Goal: Task Accomplishment & Management: Manage account settings

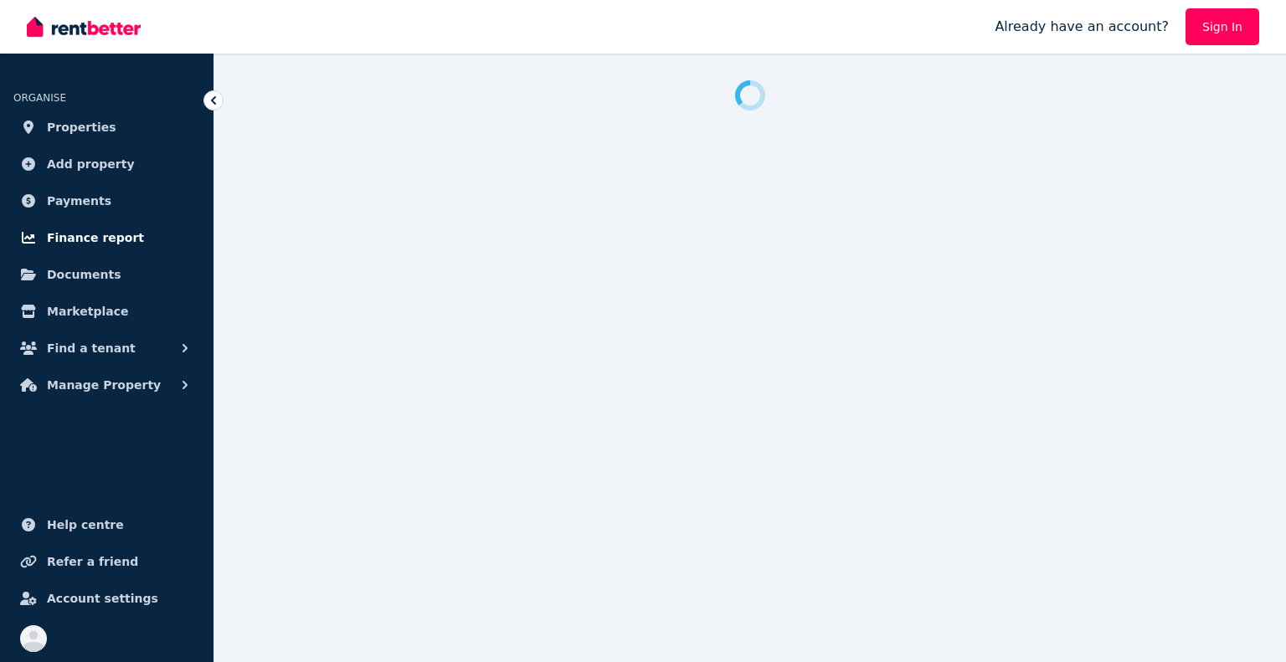
click at [87, 237] on span "Finance report" at bounding box center [95, 238] width 97 height 20
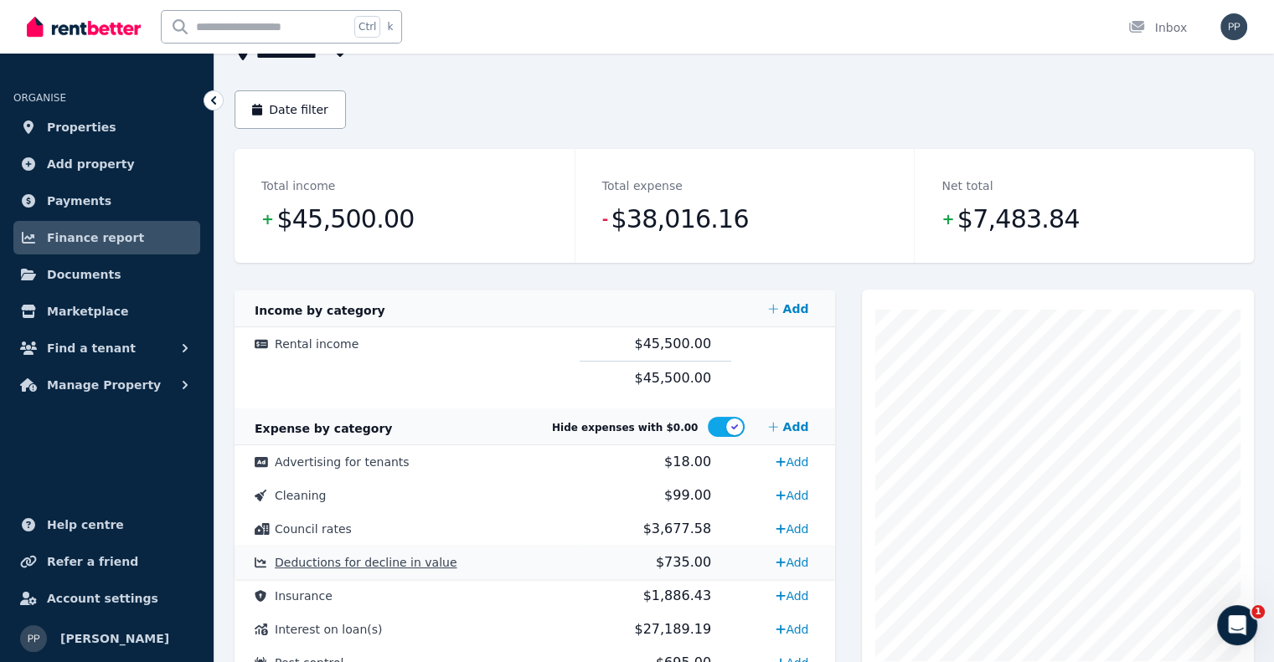
scroll to position [74, 0]
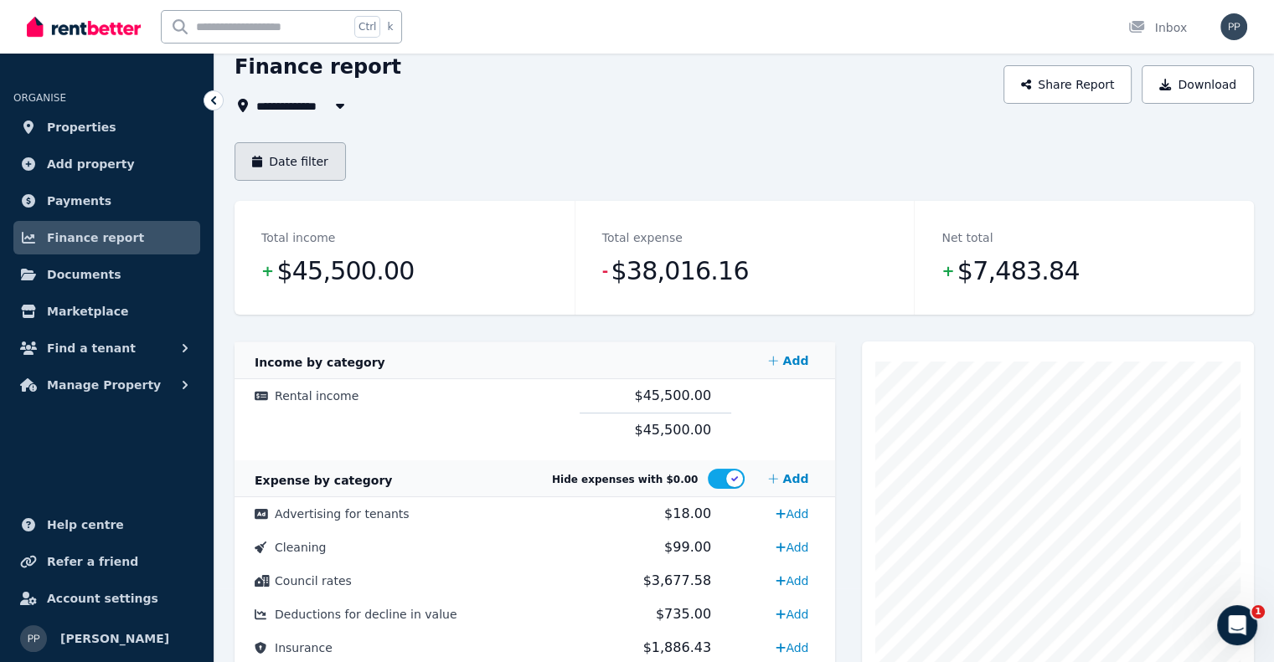
click at [271, 167] on button "Date filter" at bounding box center [289, 161] width 111 height 39
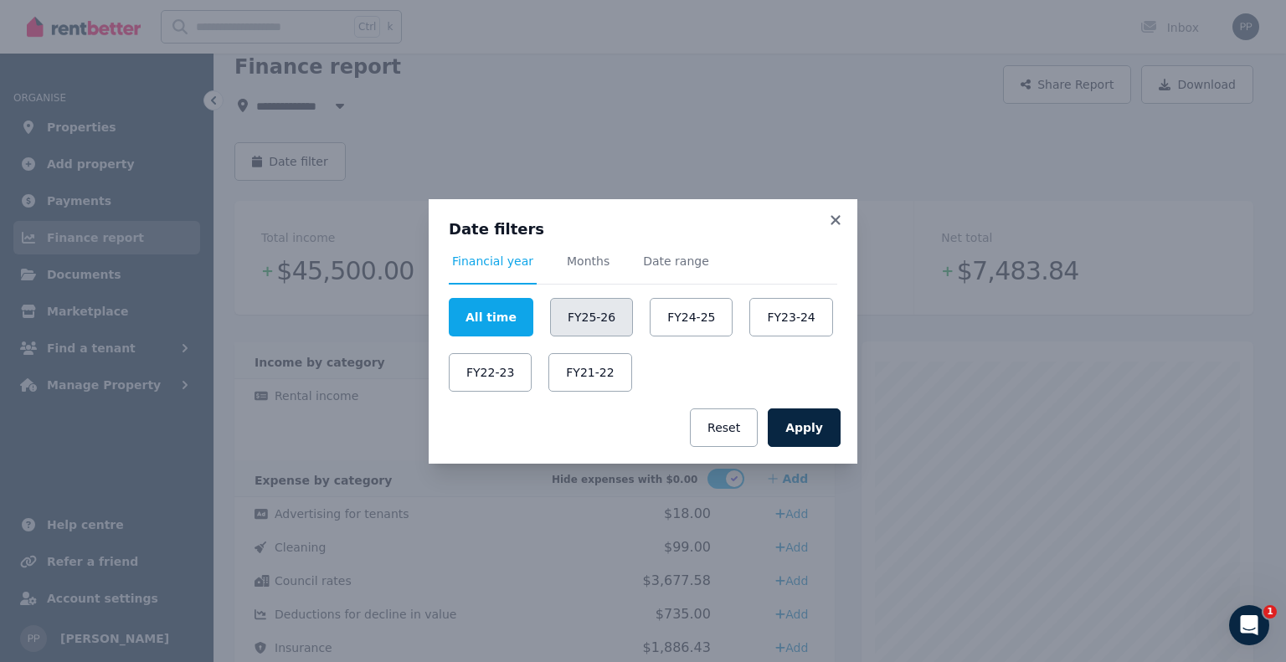
click at [582, 321] on button "FY25-26" at bounding box center [591, 317] width 83 height 39
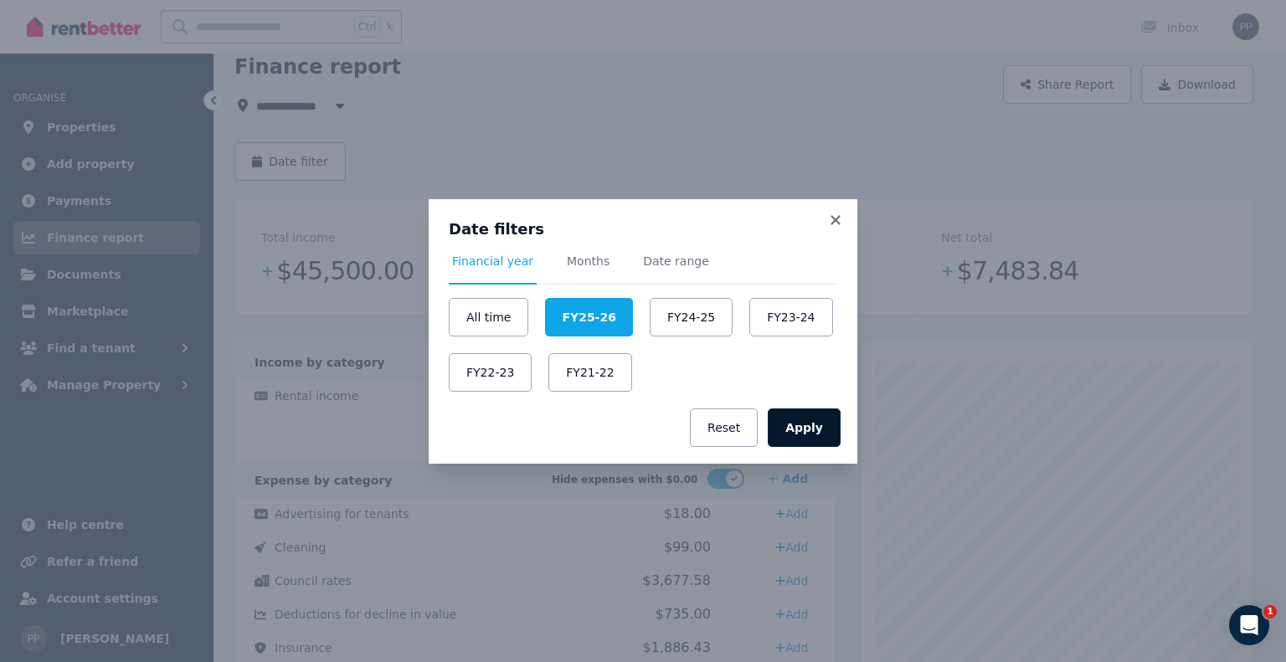
click at [819, 433] on button "Apply" at bounding box center [804, 428] width 73 height 39
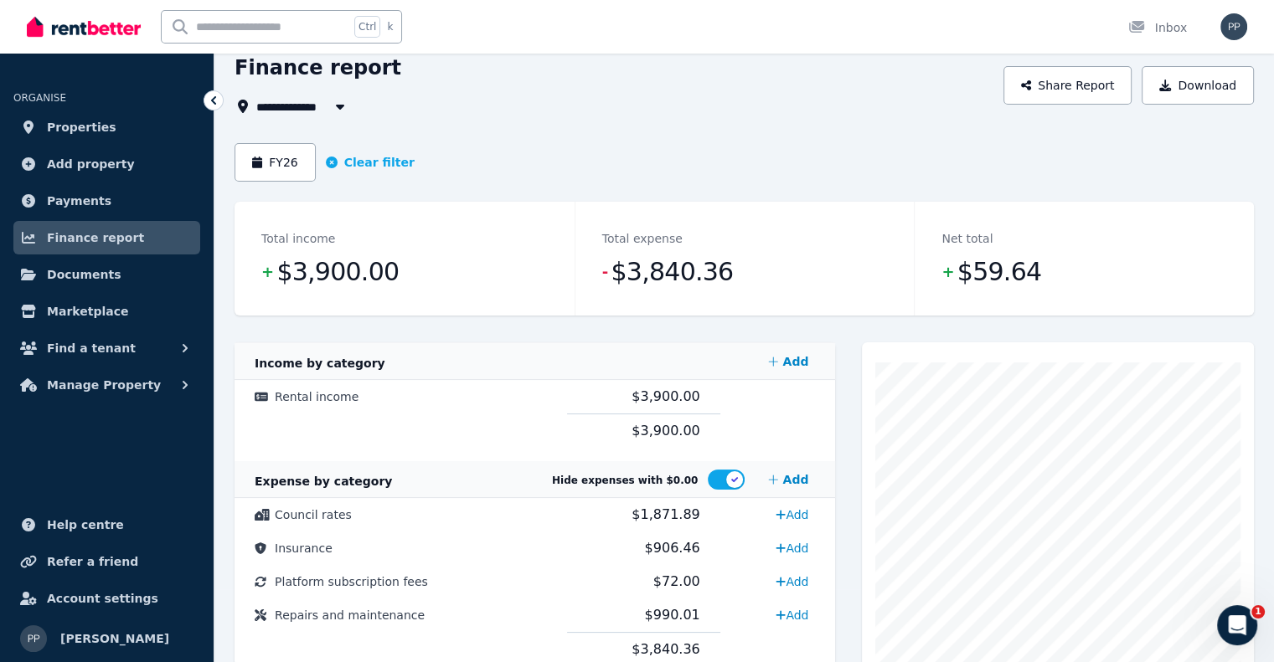
scroll to position [111, 0]
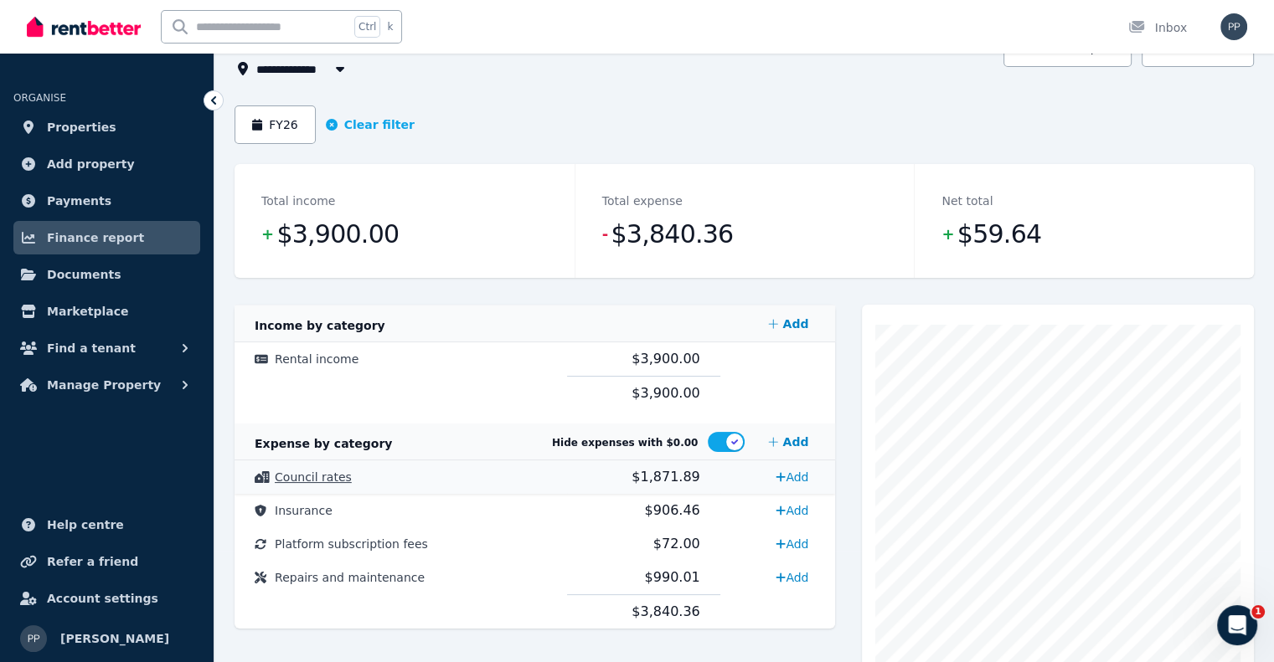
click at [293, 485] on td "Council rates" at bounding box center [400, 477] width 332 height 33
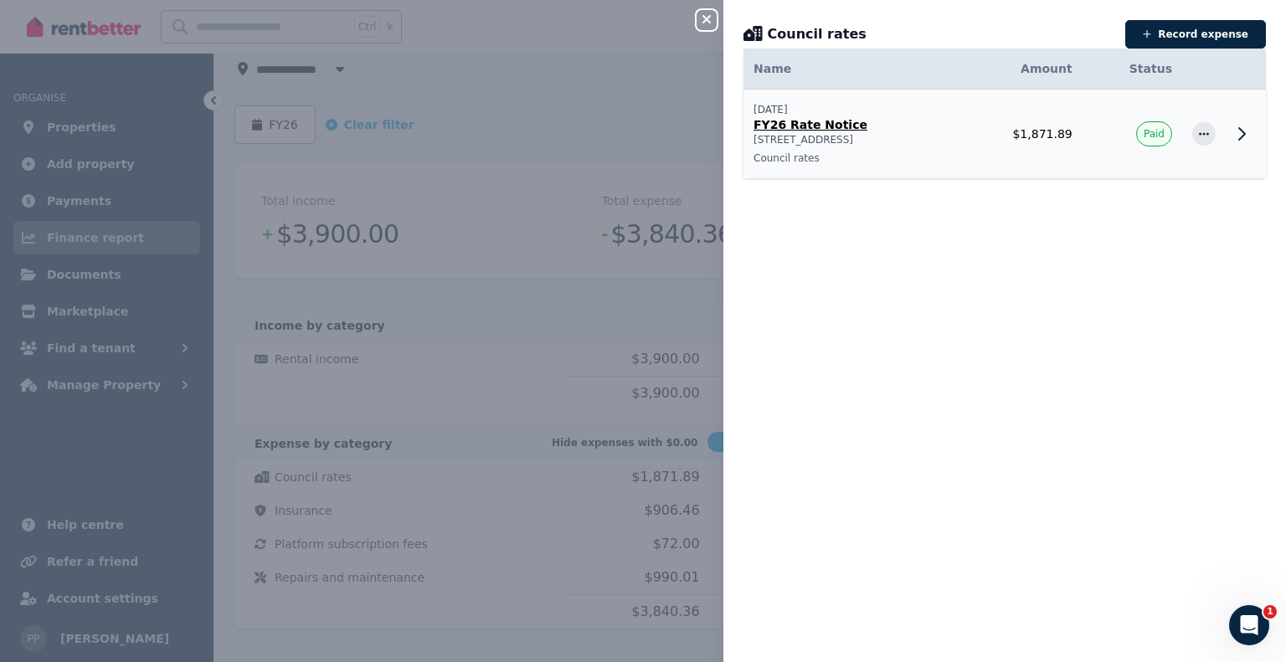
click at [1232, 132] on icon at bounding box center [1242, 134] width 20 height 20
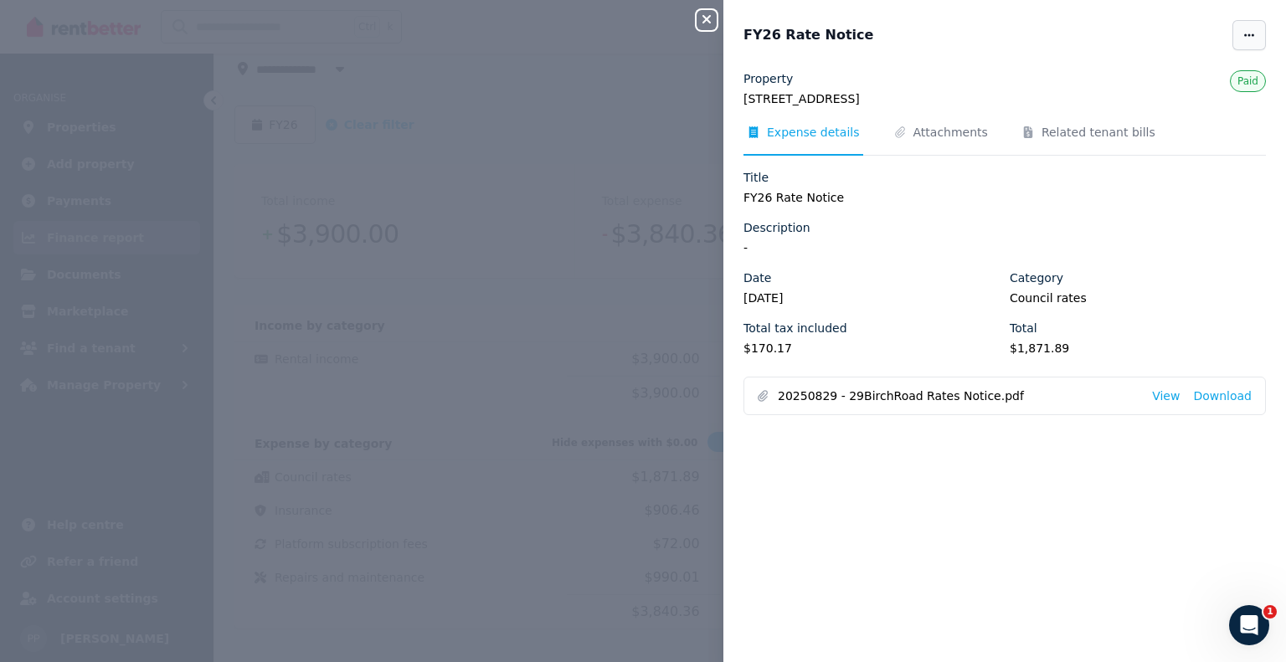
click at [1243, 33] on icon "button" at bounding box center [1249, 35] width 13 height 12
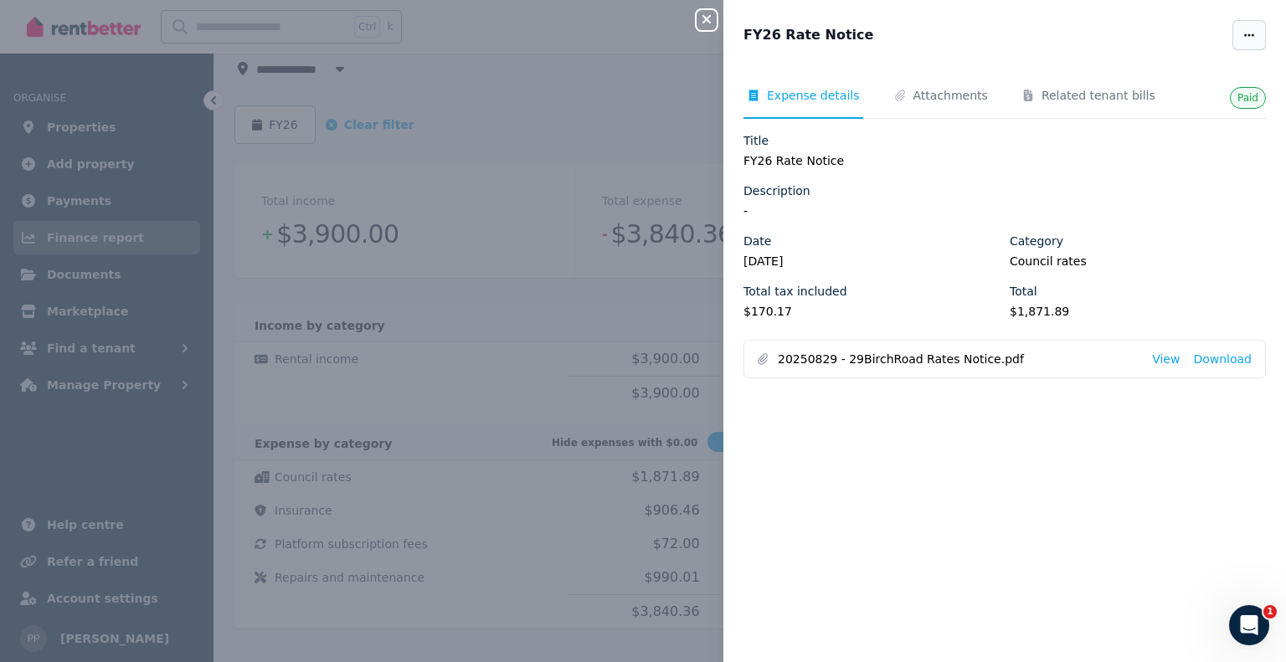
click at [1240, 48] on span "button" at bounding box center [1249, 35] width 33 height 30
click at [1173, 83] on span "Edit" at bounding box center [1199, 84] width 107 height 20
select select "**********"
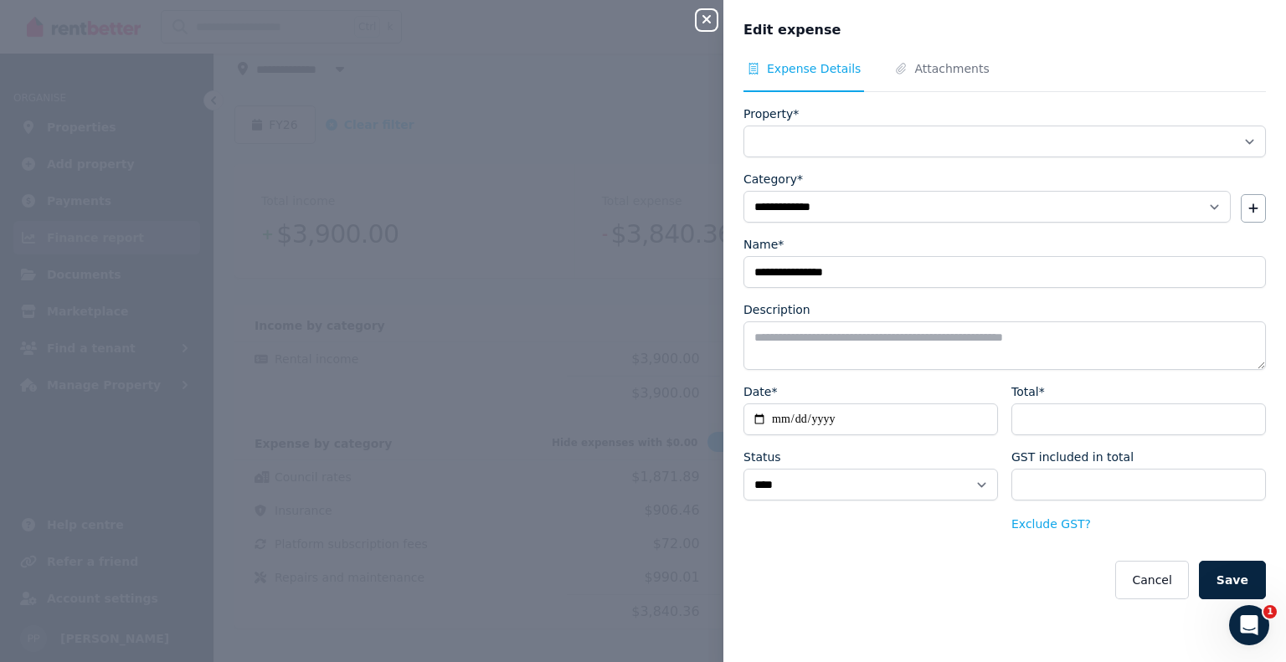
select select "**********"
click at [1105, 343] on textarea "Description" at bounding box center [1005, 346] width 523 height 49
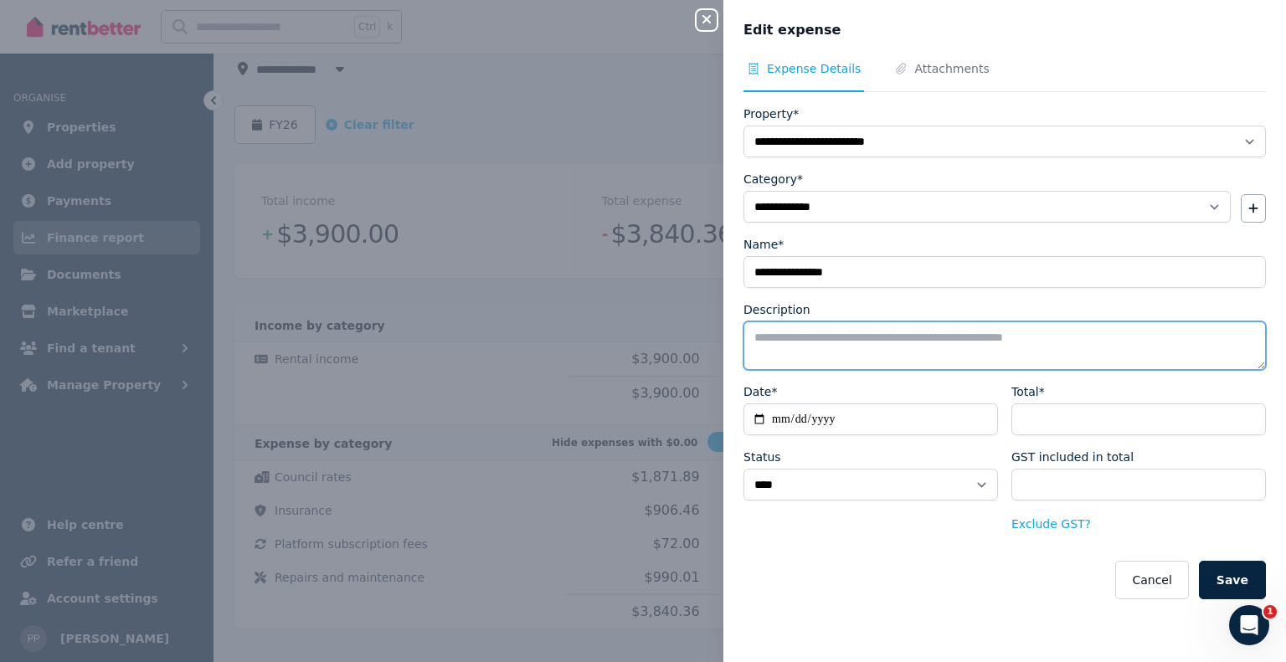
click at [1105, 343] on textarea "Description" at bounding box center [1005, 346] width 523 height 49
type textarea "**********"
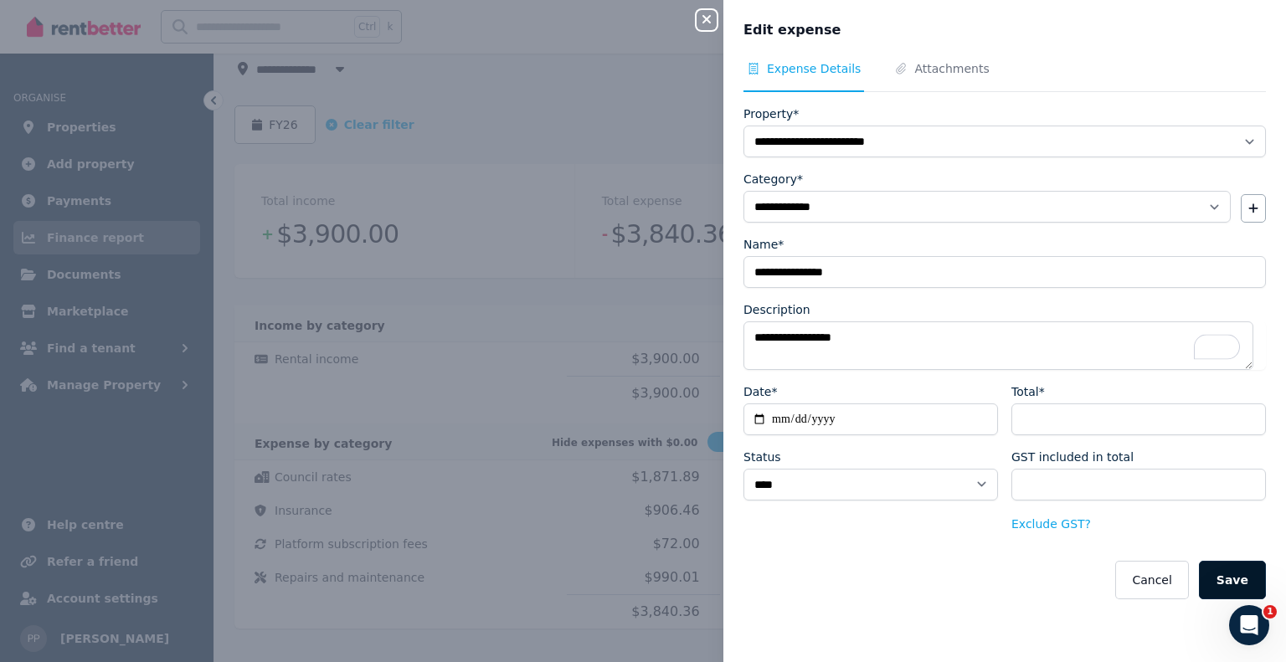
click at [1233, 582] on button "Save" at bounding box center [1232, 580] width 67 height 39
click at [1233, 574] on button "Save" at bounding box center [1232, 580] width 67 height 39
click at [710, 21] on icon "button" at bounding box center [707, 19] width 20 height 13
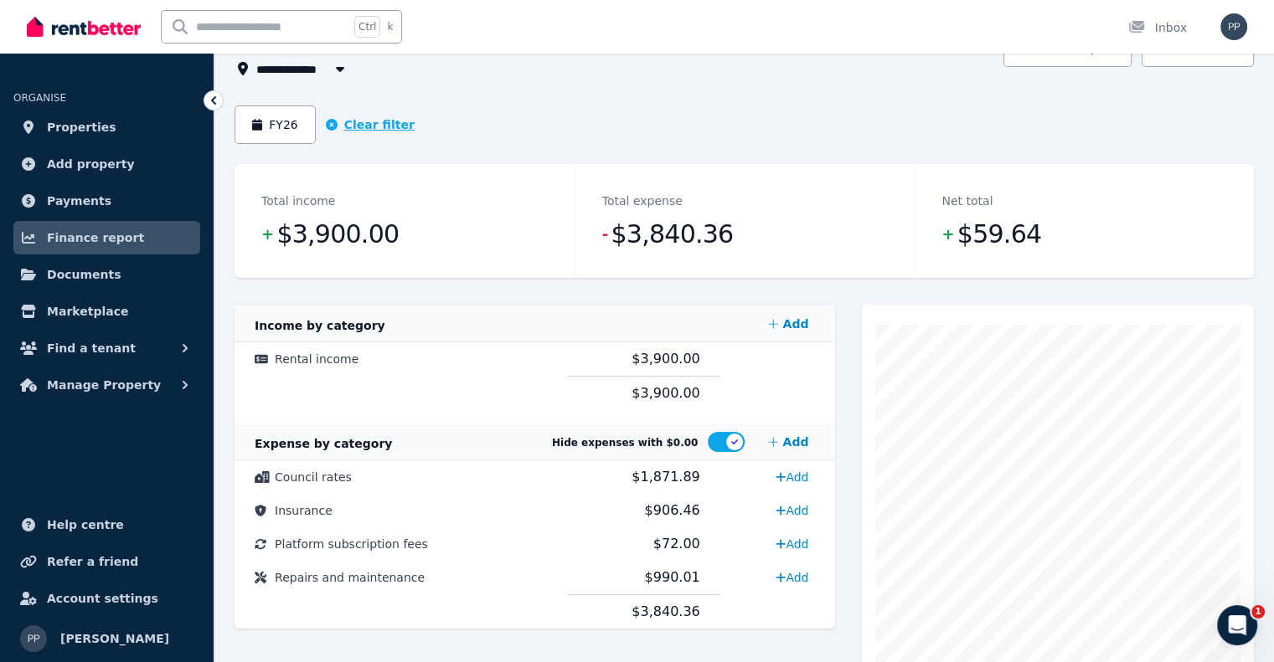
click at [353, 127] on button "Clear filter" at bounding box center [370, 124] width 89 height 17
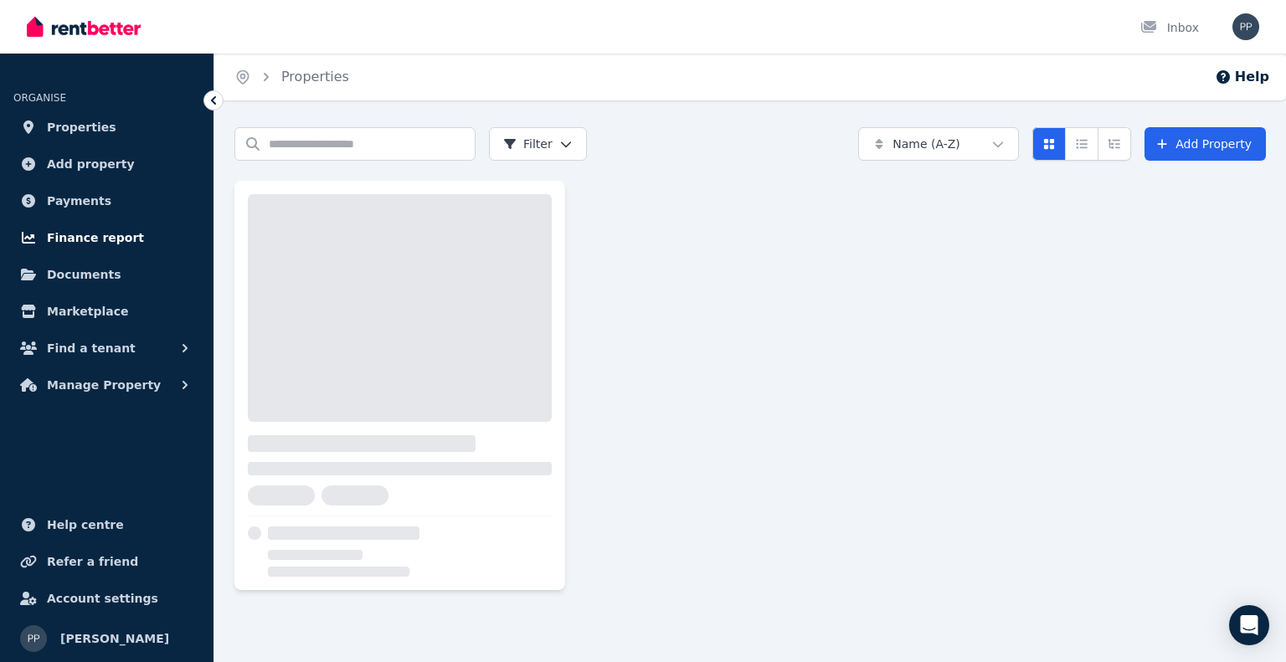
click at [95, 239] on span "Finance report" at bounding box center [95, 238] width 97 height 20
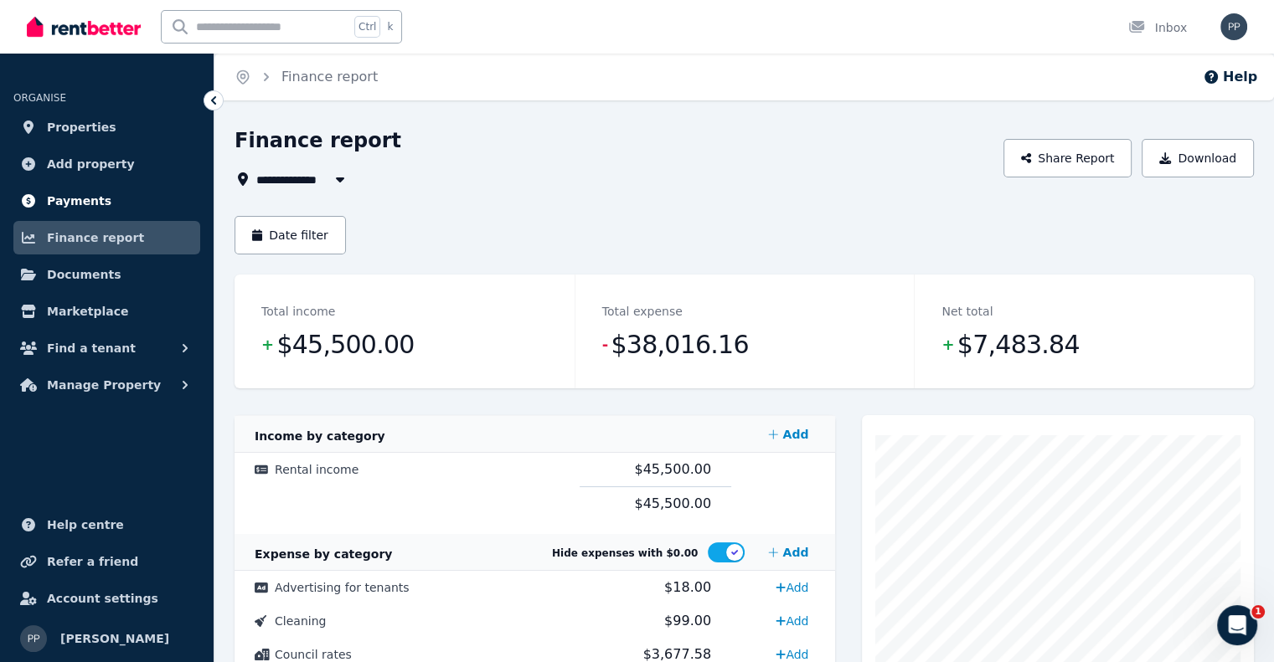
click at [120, 200] on link "Payments" at bounding box center [106, 200] width 187 height 33
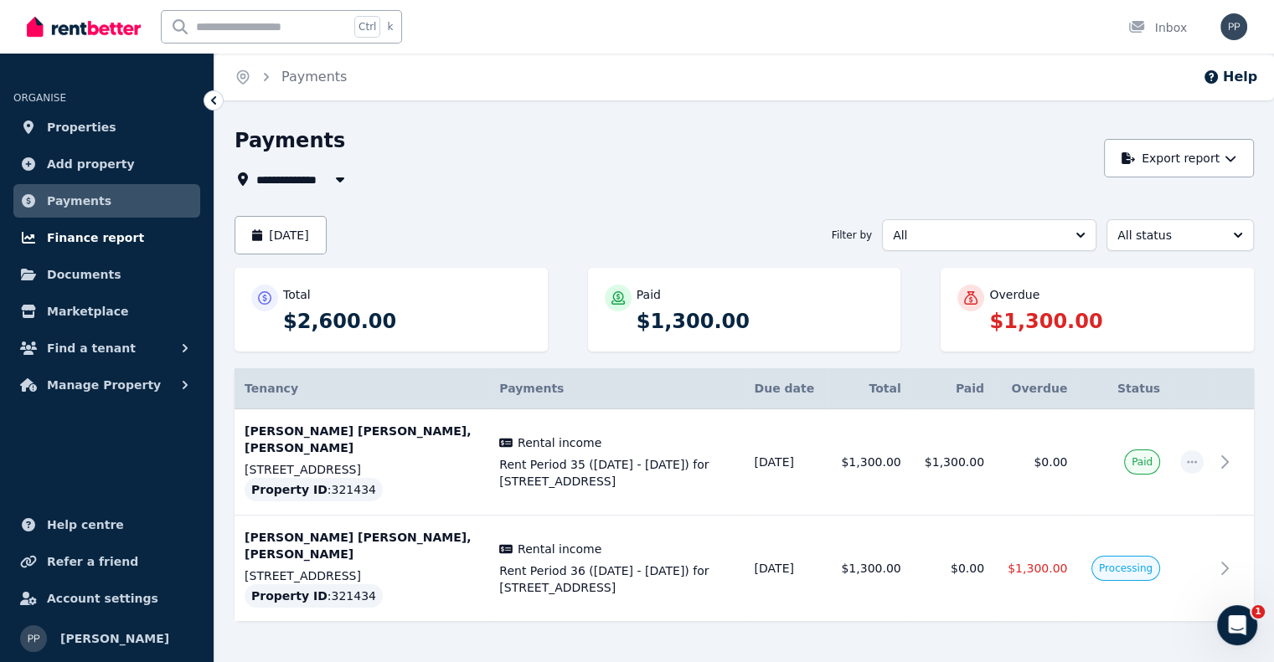
click at [126, 245] on link "Finance report" at bounding box center [106, 237] width 187 height 33
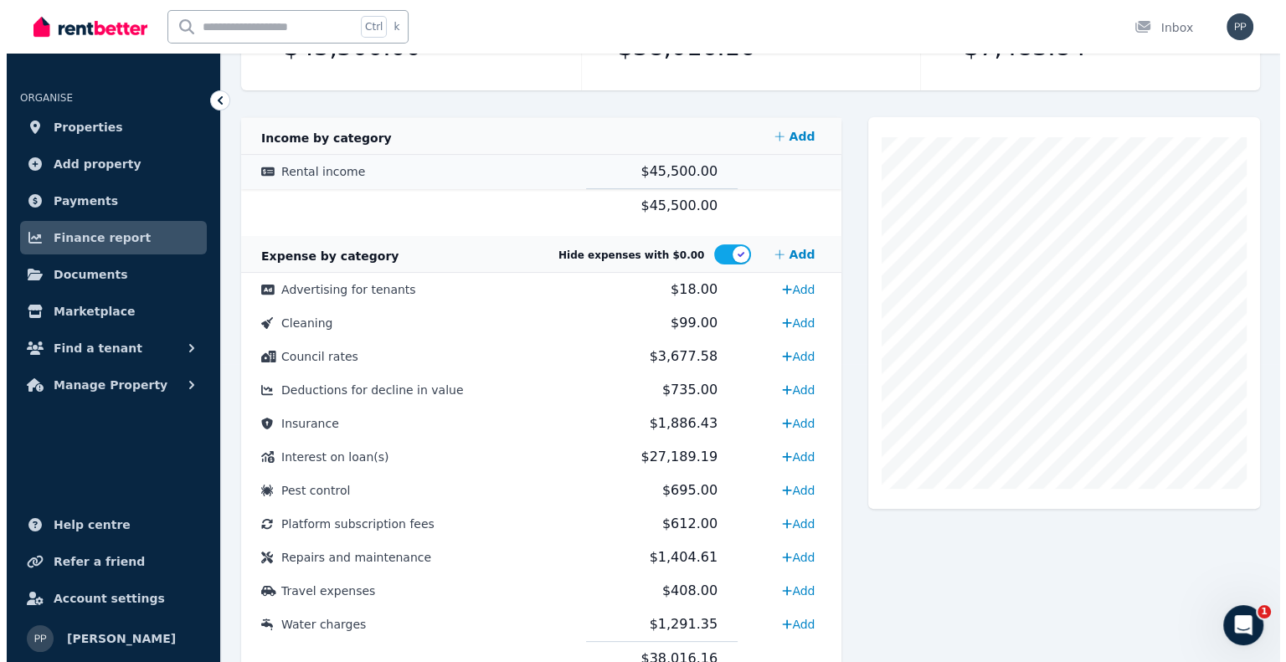
scroll to position [367, 0]
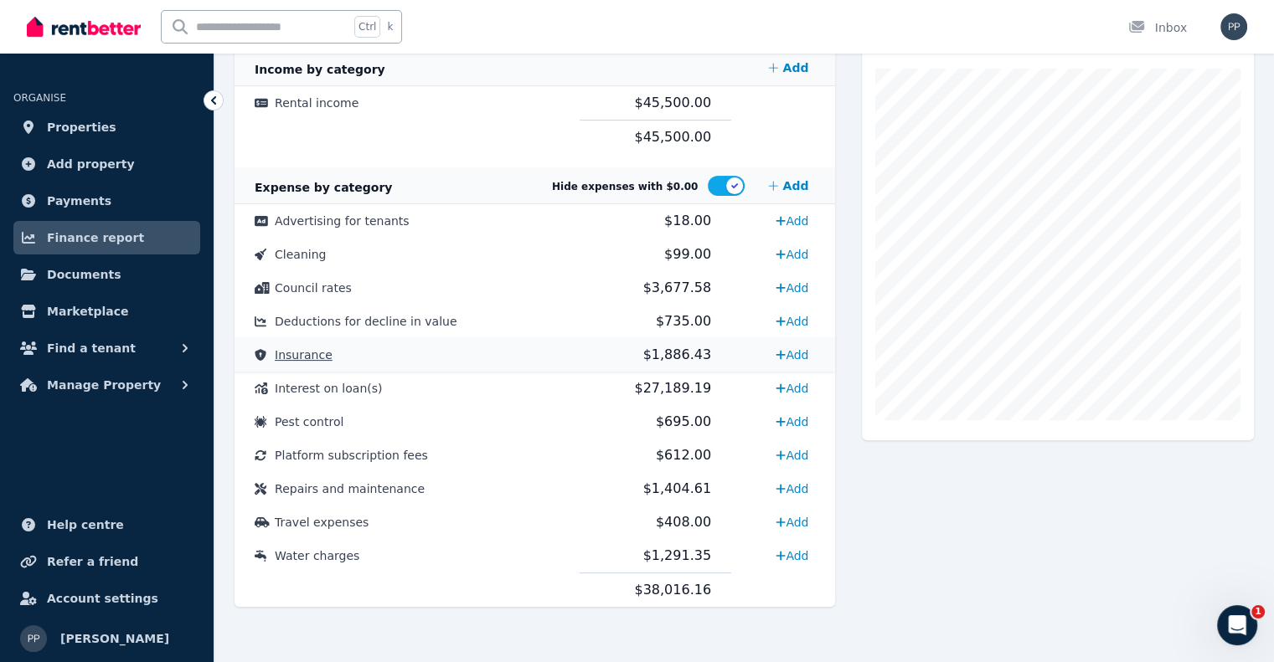
click at [306, 353] on span "Insurance" at bounding box center [304, 354] width 58 height 13
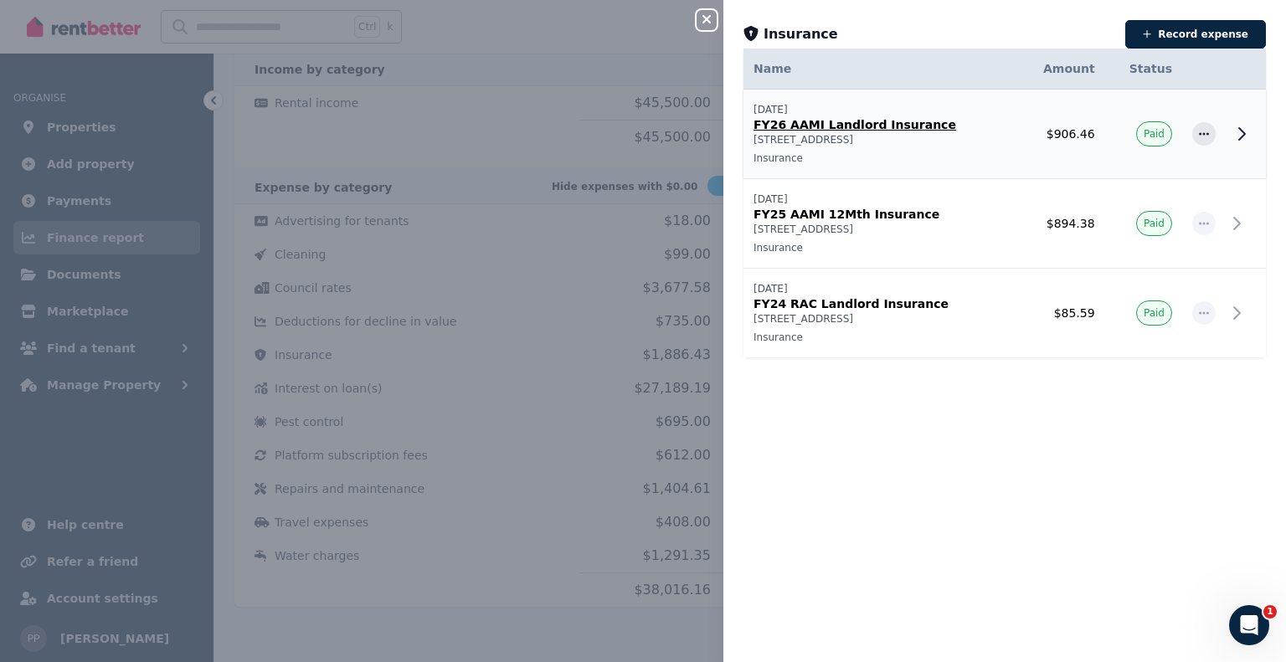
click at [914, 120] on p "FY26 AAMI Landlord Insurance" at bounding box center [880, 124] width 253 height 17
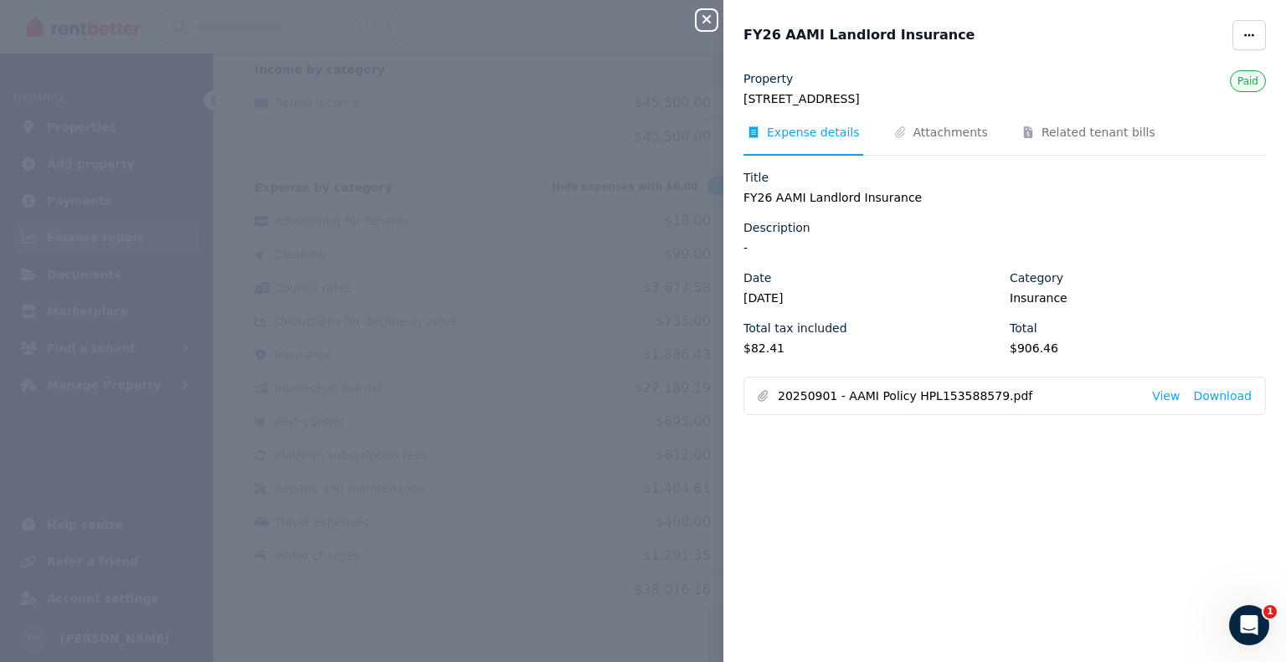
click at [704, 15] on icon "button" at bounding box center [707, 19] width 20 height 13
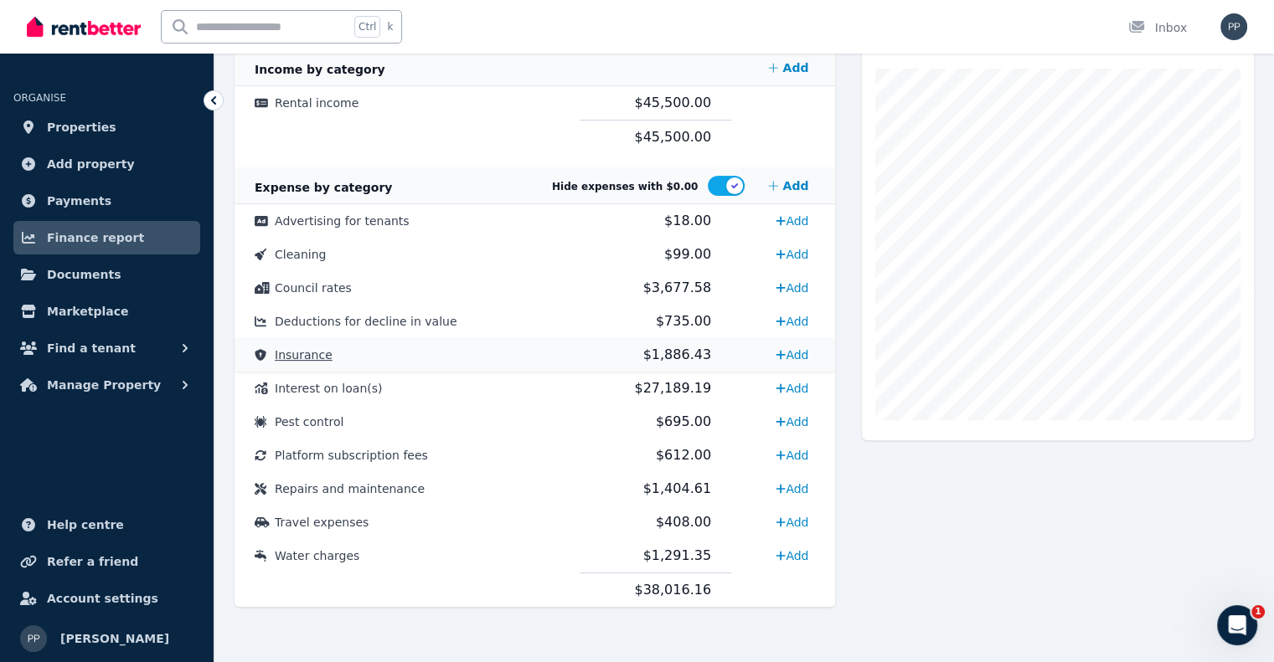
click at [301, 350] on span "Insurance" at bounding box center [304, 354] width 58 height 13
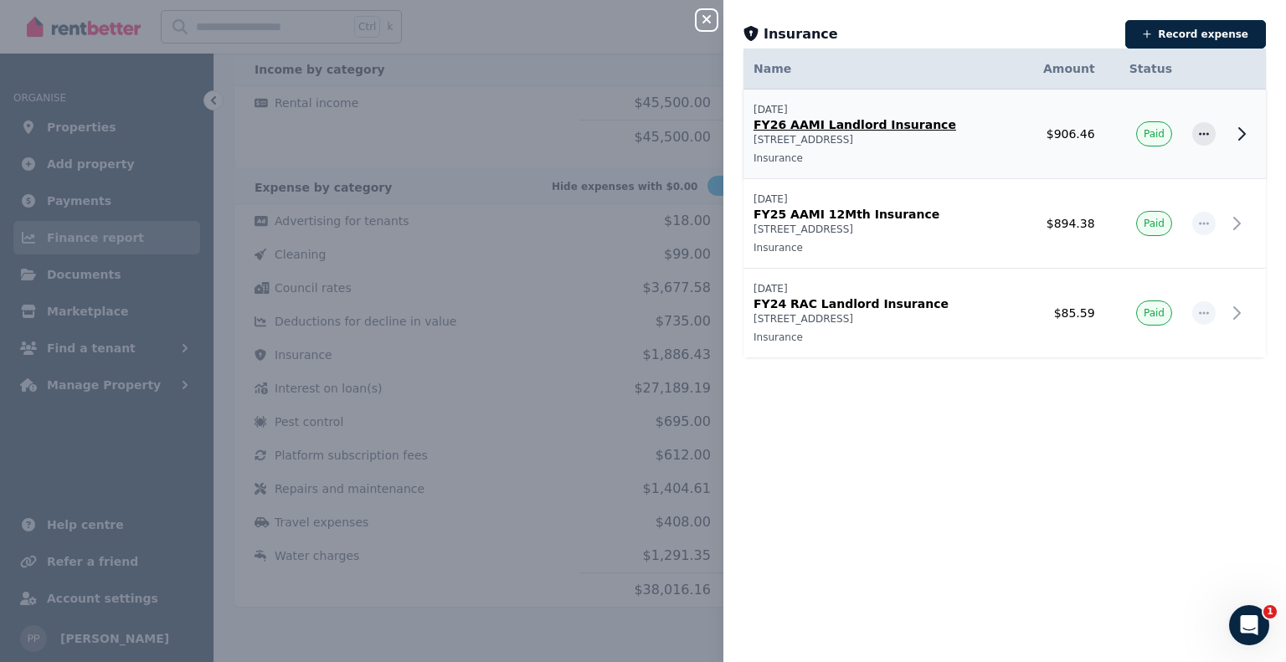
click at [1233, 128] on icon at bounding box center [1242, 134] width 20 height 20
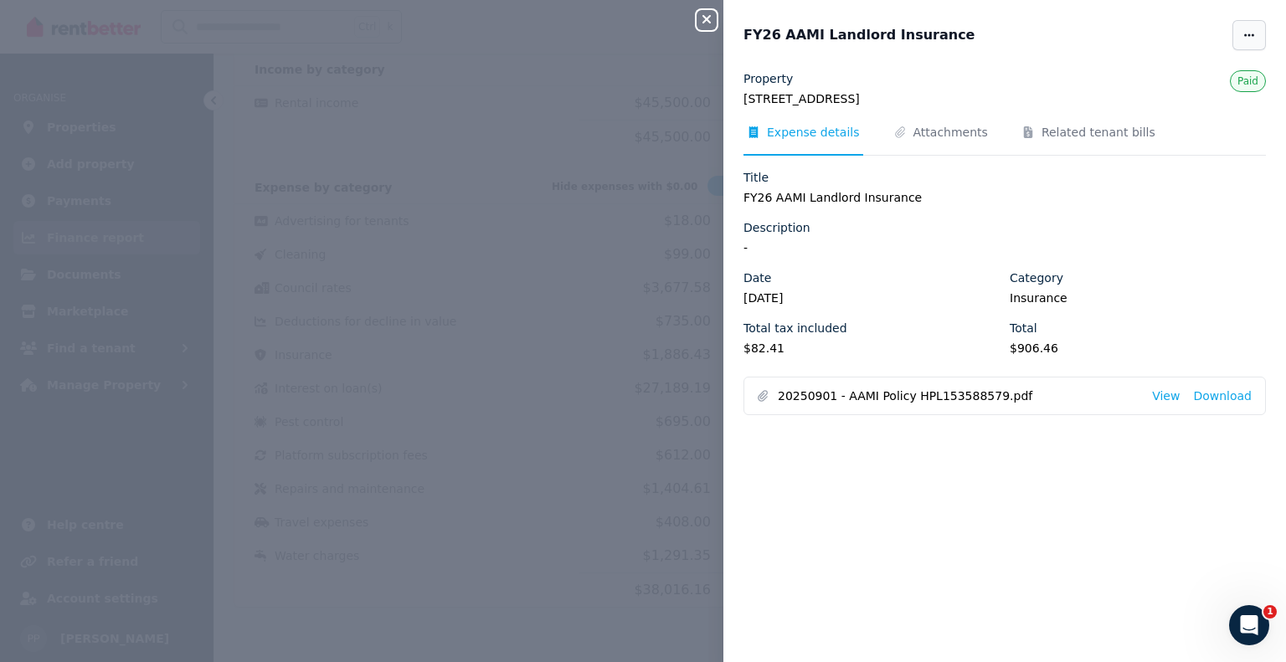
click at [1237, 44] on span "button" at bounding box center [1249, 35] width 33 height 30
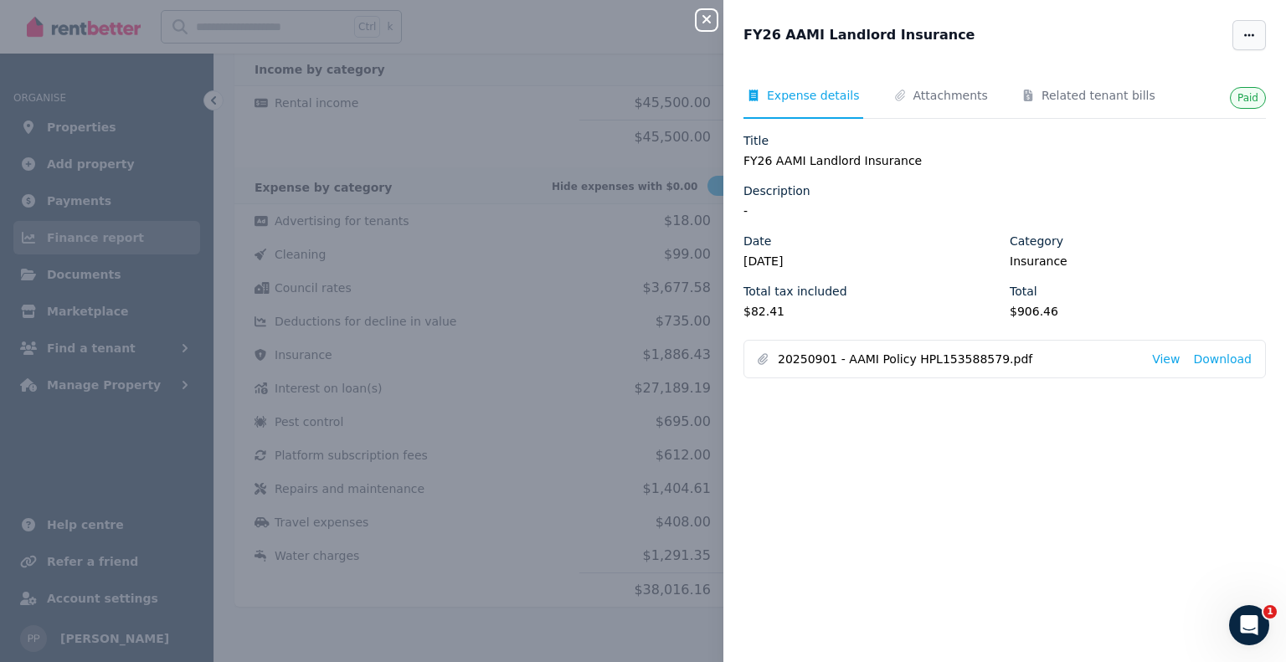
click at [1243, 37] on icon "button" at bounding box center [1249, 35] width 13 height 12
click at [1182, 81] on span "Edit" at bounding box center [1199, 84] width 107 height 20
select select "**********"
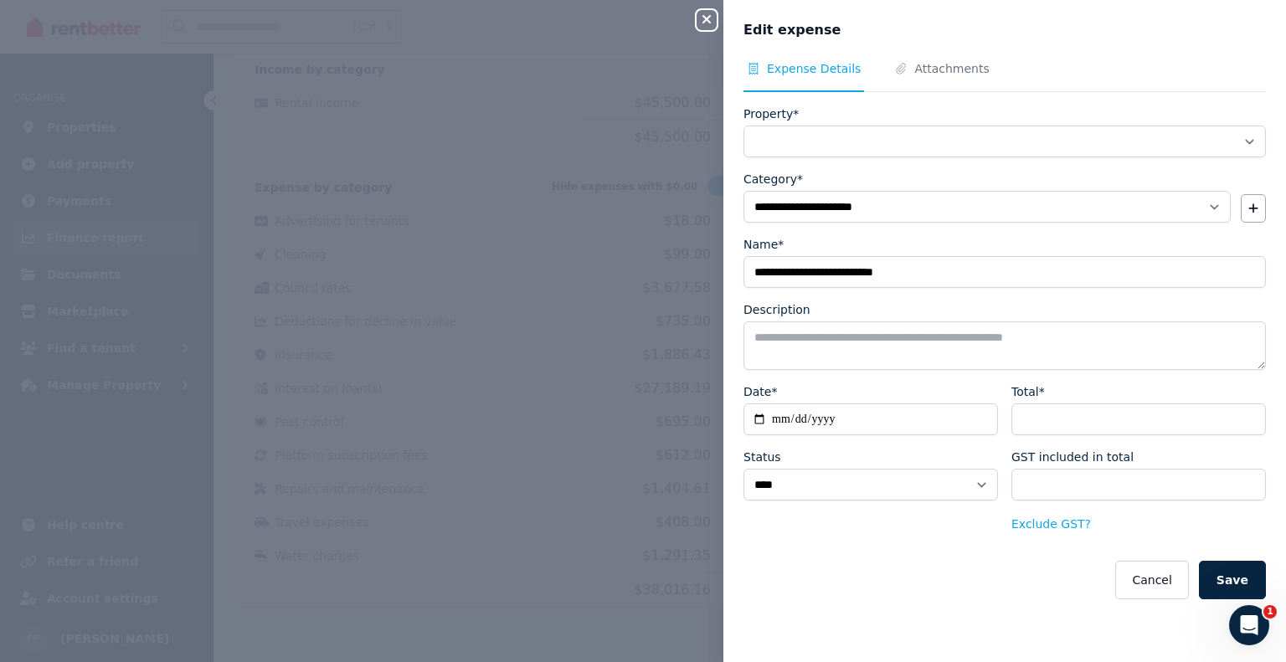
select select "**********"
click at [837, 328] on textarea "Description" at bounding box center [1005, 346] width 523 height 49
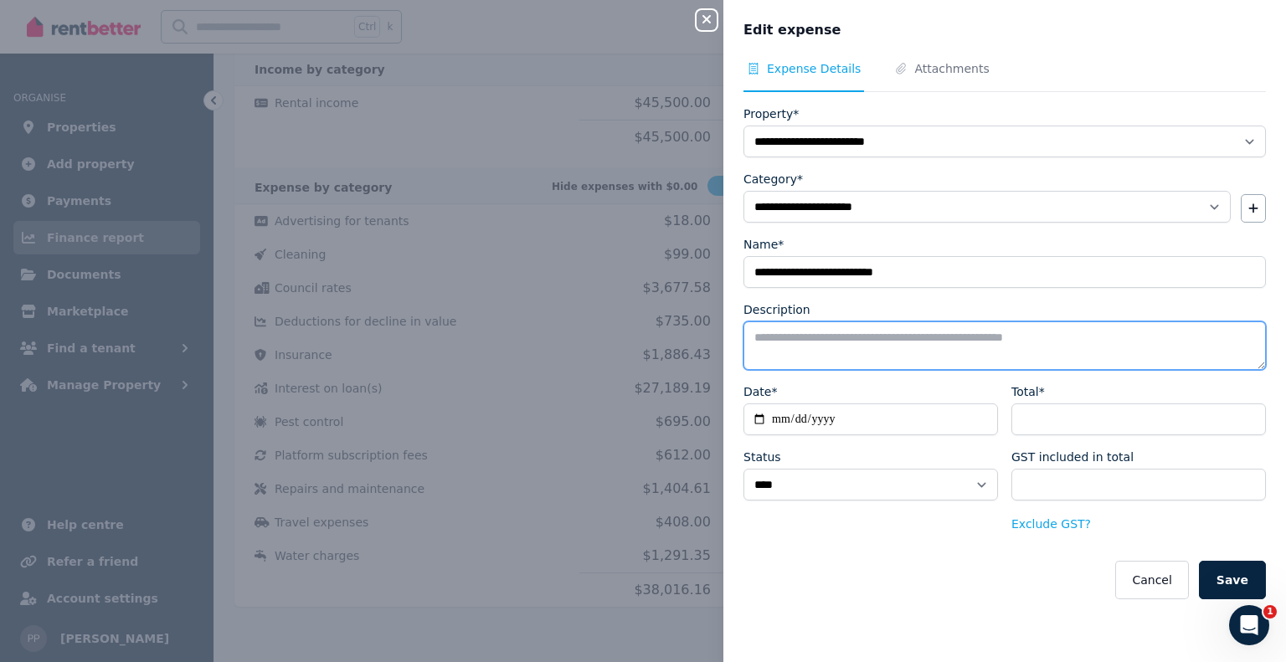
click at [812, 353] on textarea "Description" at bounding box center [1005, 346] width 523 height 49
